Goal: Task Accomplishment & Management: Use online tool/utility

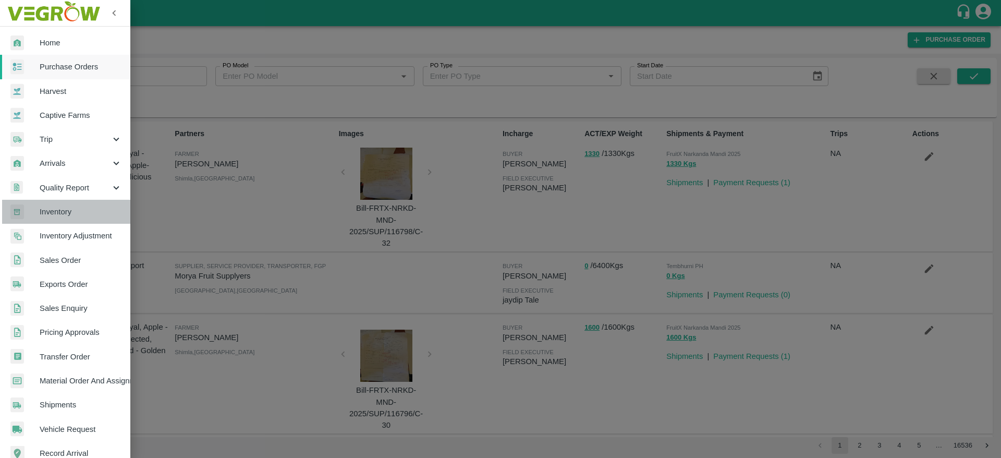
click at [86, 212] on span "Inventory" at bounding box center [81, 211] width 82 height 11
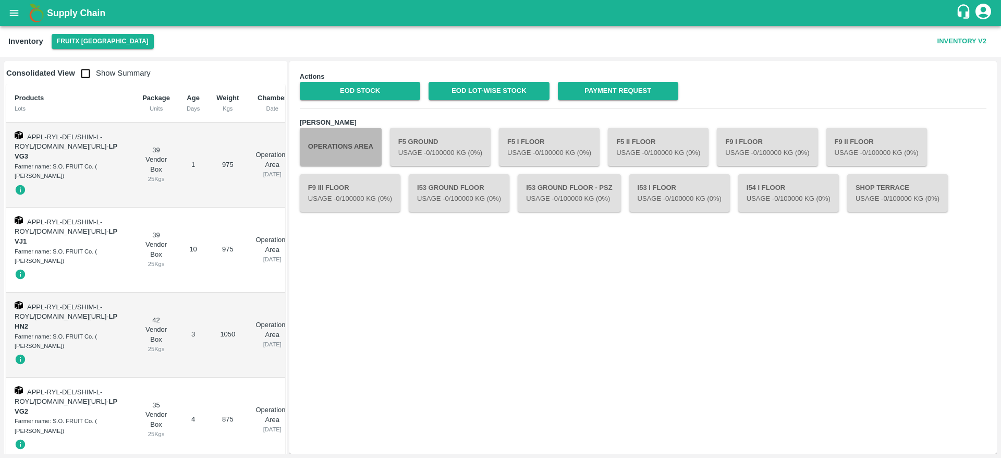
click at [368, 152] on button "Operations Area" at bounding box center [341, 147] width 82 height 38
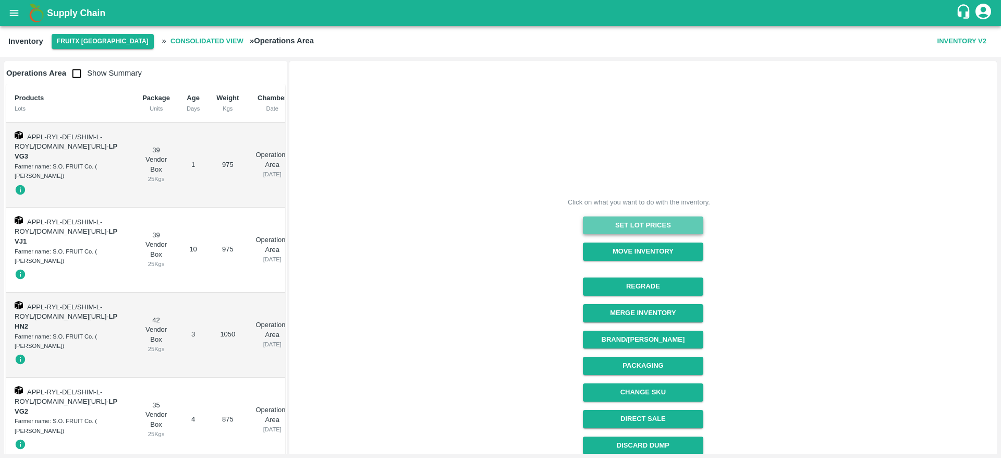
click at [644, 226] on button "Set Lot Prices" at bounding box center [643, 225] width 120 height 18
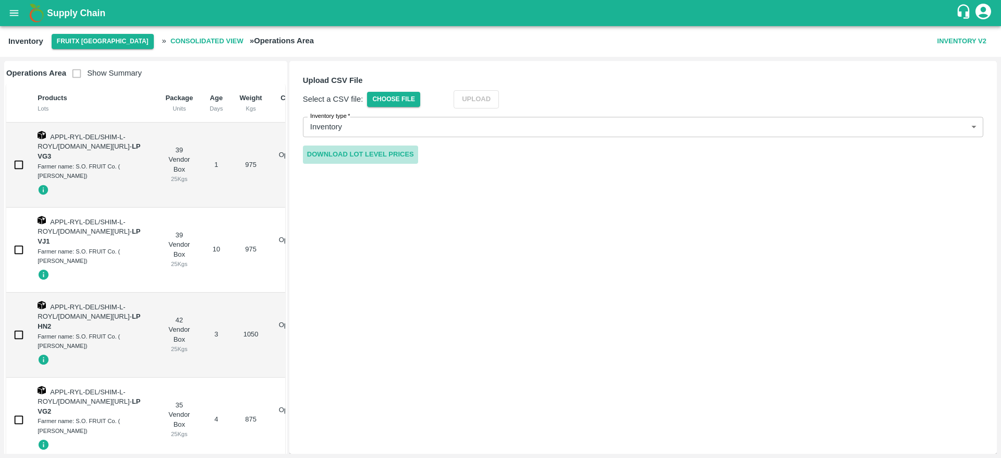
click at [361, 155] on link "Download Lot Level Prices" at bounding box center [360, 155] width 115 height 18
click at [408, 101] on span "Choose File" at bounding box center [393, 99] width 53 height 15
click at [0, 0] on input "Choose File" at bounding box center [0, 0] width 0 height 0
click at [492, 99] on button "Upload" at bounding box center [491, 99] width 45 height 18
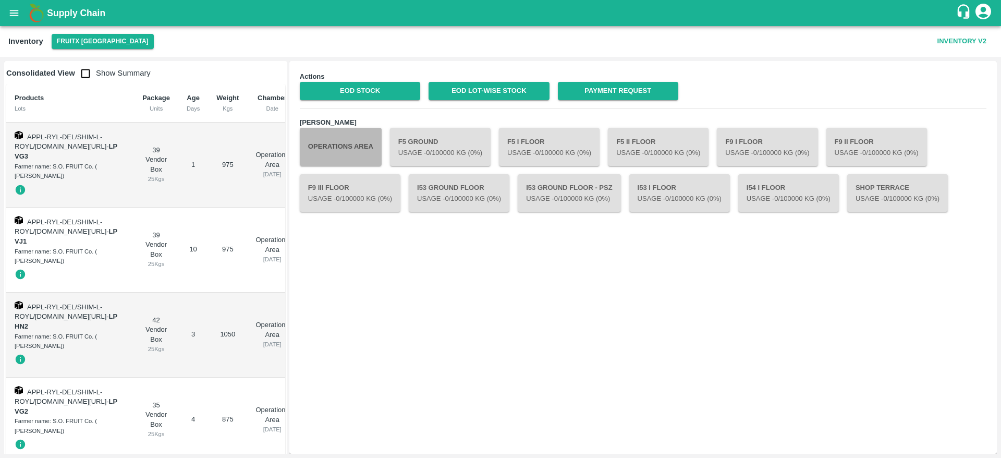
click at [338, 152] on button "Operations Area" at bounding box center [341, 147] width 82 height 38
